Goal: Navigation & Orientation: Go to known website

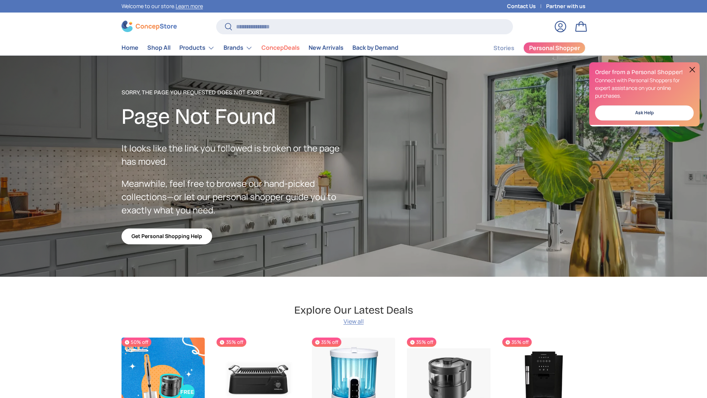
scroll to position [1315, 3011]
